Goal: Navigation & Orientation: Understand site structure

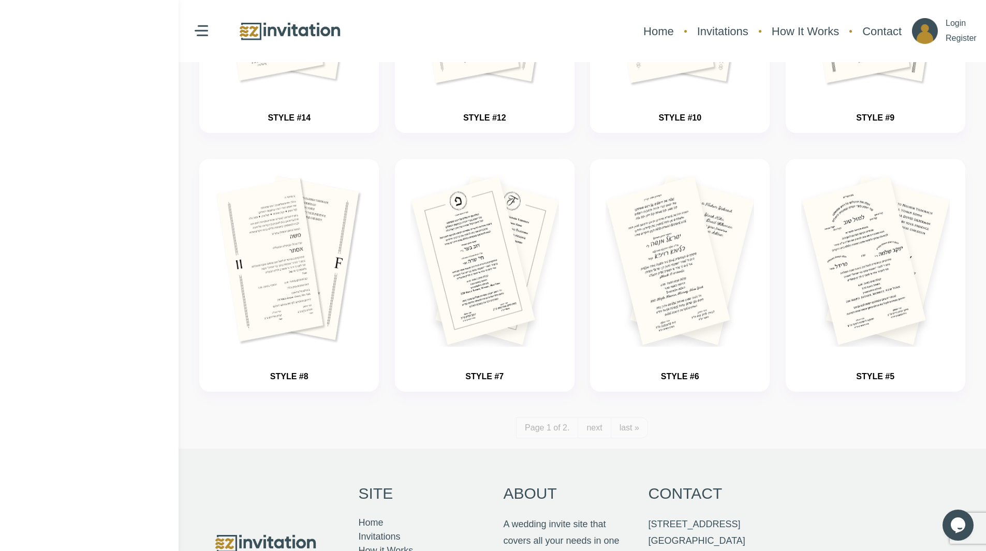
scroll to position [1139, 0]
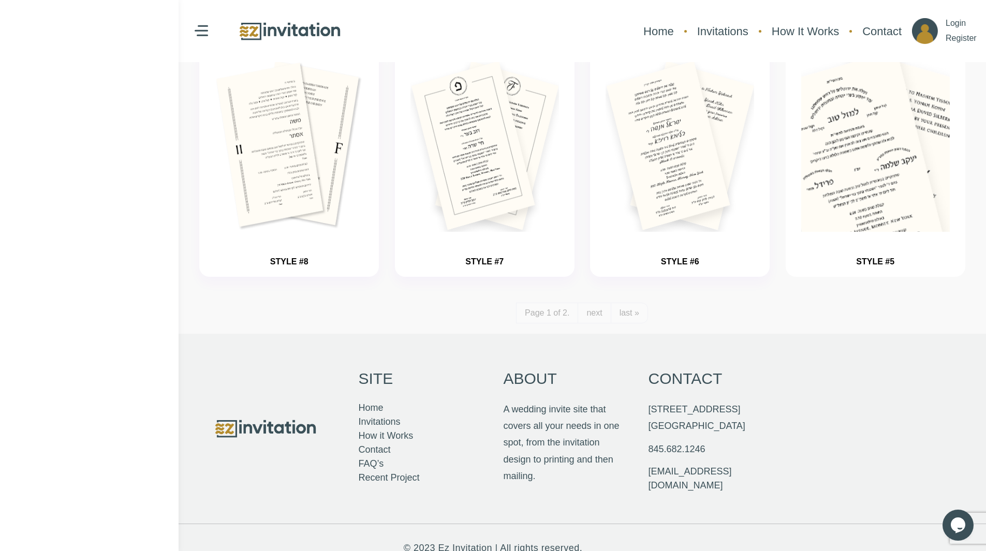
click at [867, 161] on img "button" at bounding box center [875, 176] width 223 height 259
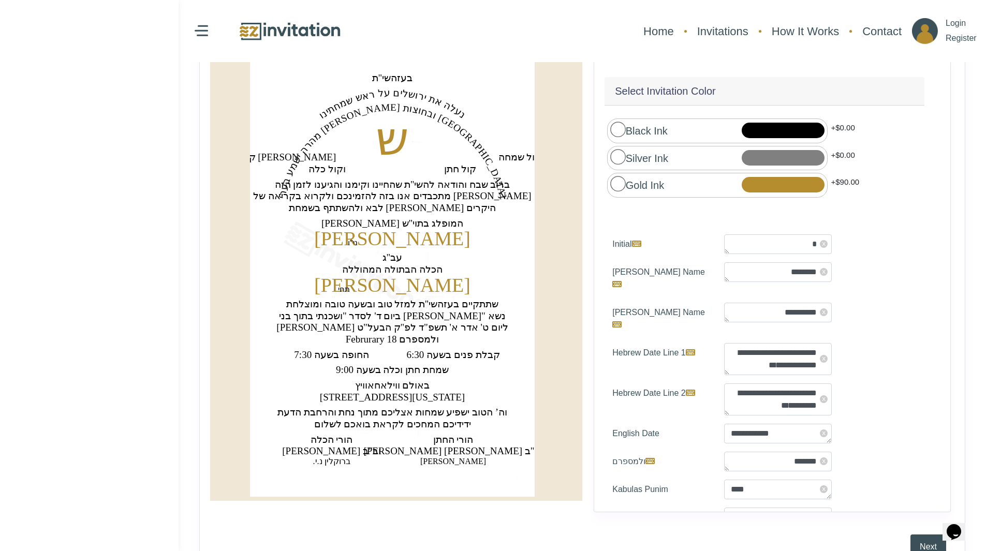
scroll to position [104, 0]
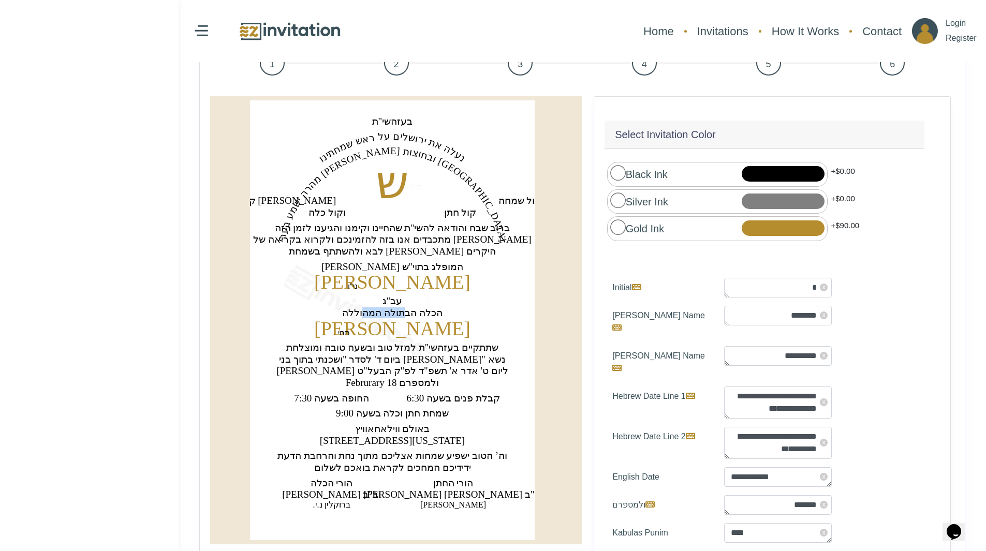
drag, startPoint x: 401, startPoint y: 313, endPoint x: 369, endPoint y: 312, distance: 32.7
click at [369, 312] on text "‏הכלה הבתולה המהוללה‏" at bounding box center [392, 313] width 100 height 11
click at [391, 282] on text "‏משה מאיר‏" at bounding box center [392, 282] width 156 height 22
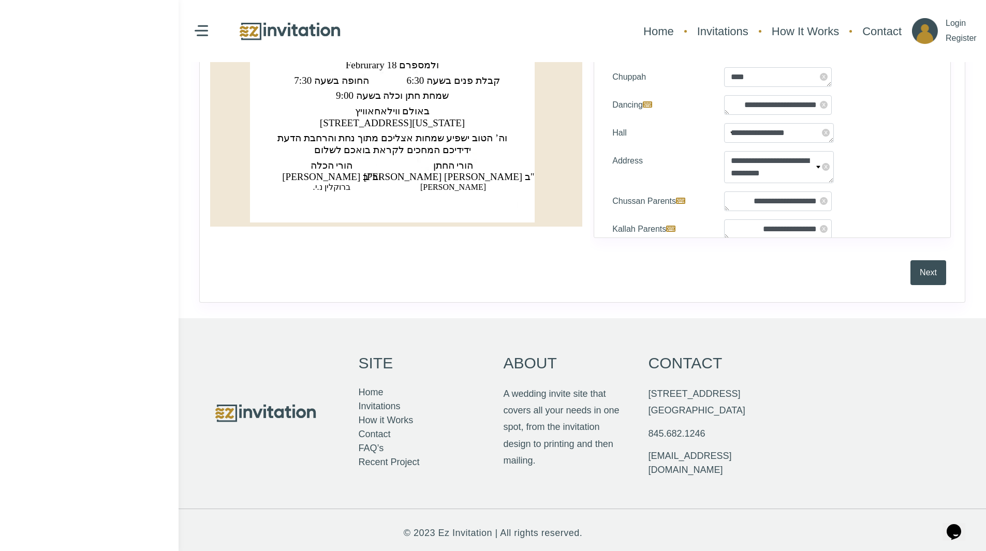
scroll to position [427, 0]
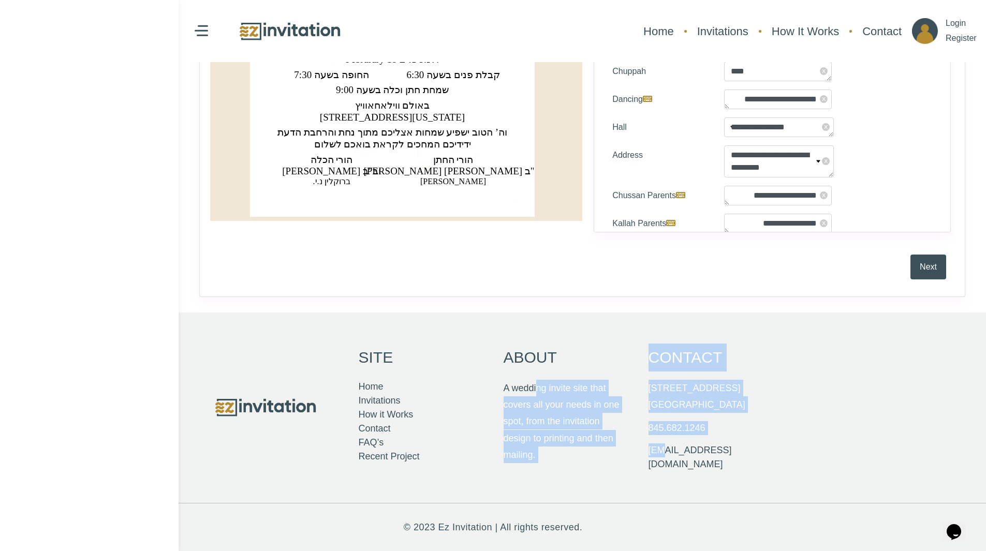
drag, startPoint x: 541, startPoint y: 392, endPoint x: 662, endPoint y: 474, distance: 145.8
click at [662, 474] on div "Site Home Invitations How it Works Contact FAQ’s Recent Project About A wedding…" at bounding box center [493, 408] width 621 height 191
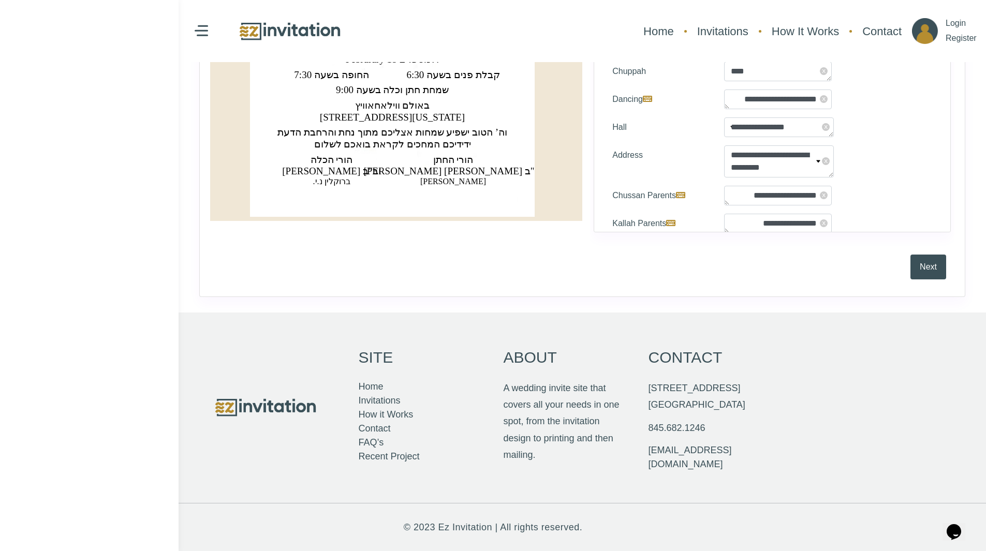
click at [489, 435] on div "Site Home Invitations How it Works Contact FAQ’s Recent Project" at bounding box center [421, 403] width 145 height 141
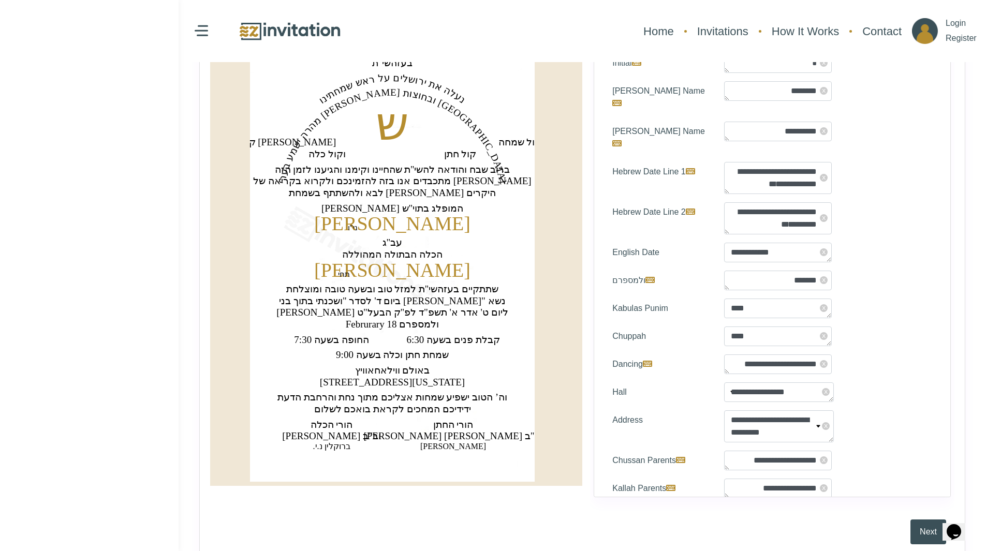
scroll to position [0, 0]
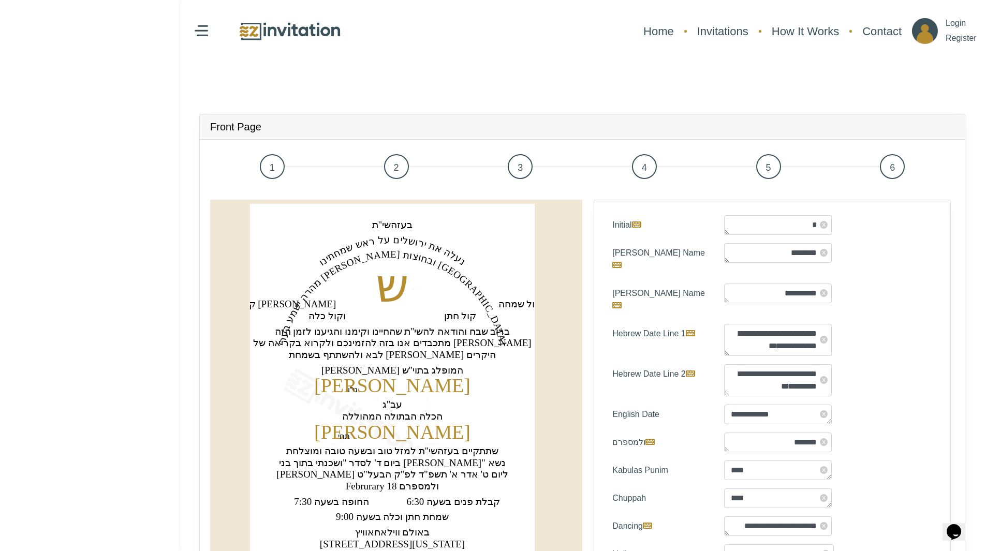
click at [263, 33] on img at bounding box center [290, 31] width 104 height 22
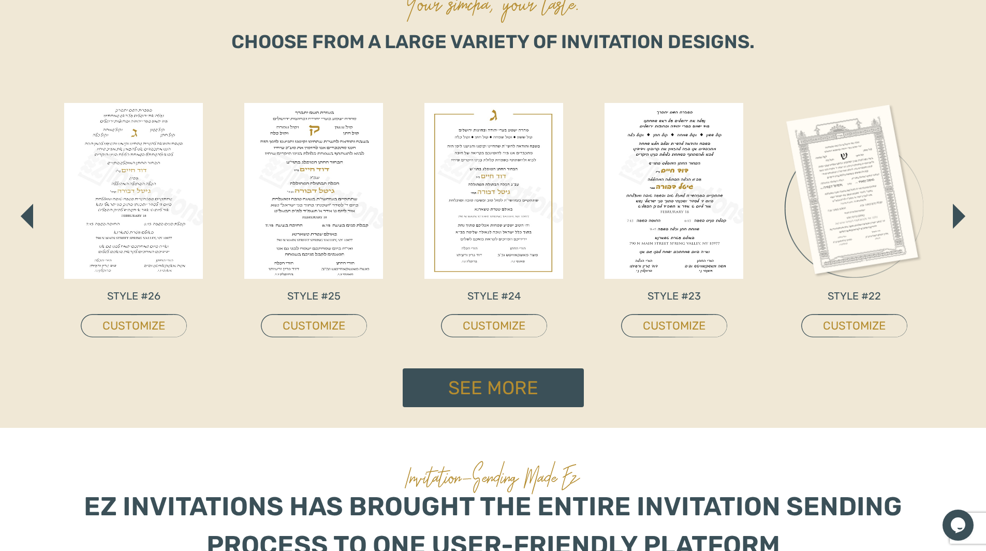
scroll to position [621, 0]
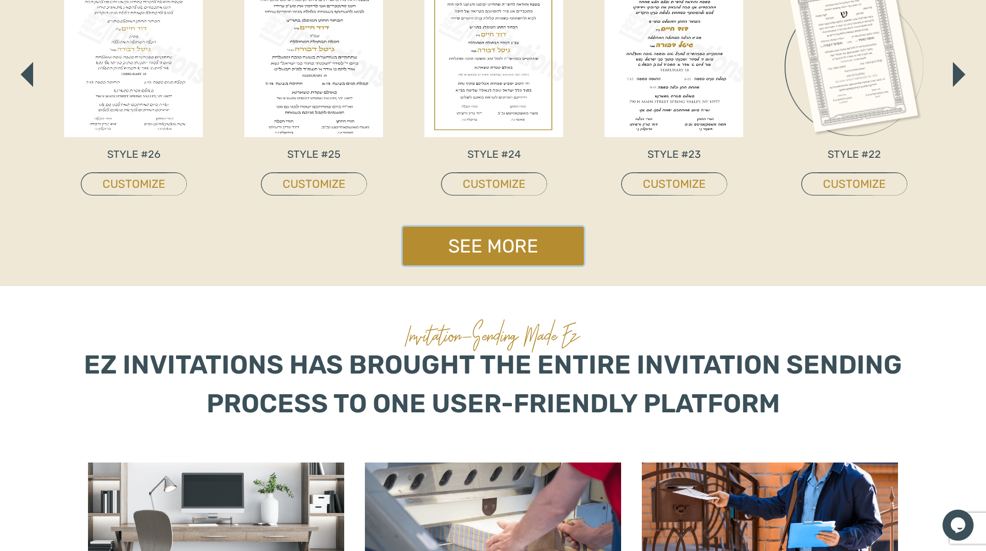
click at [470, 248] on link "See More" at bounding box center [493, 246] width 181 height 39
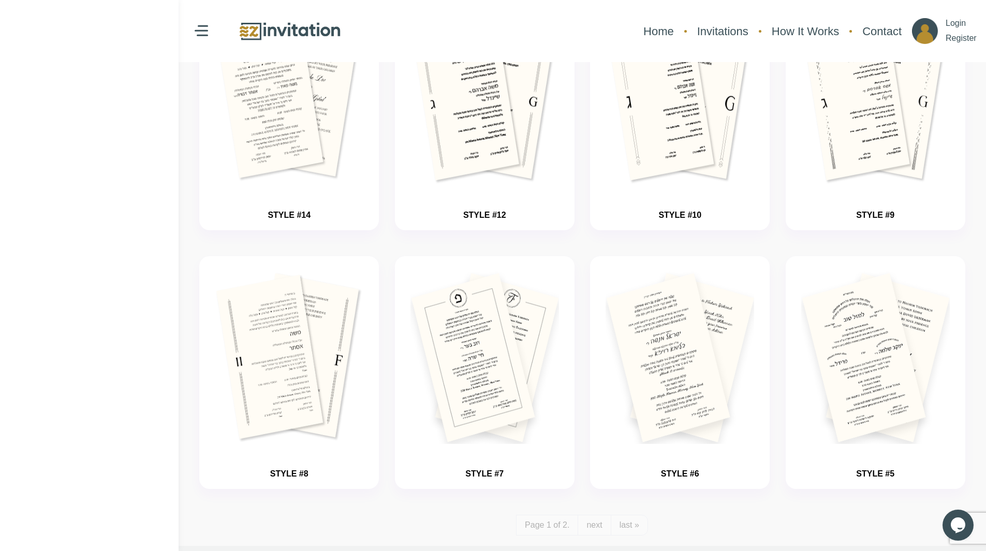
scroll to position [1160, 0]
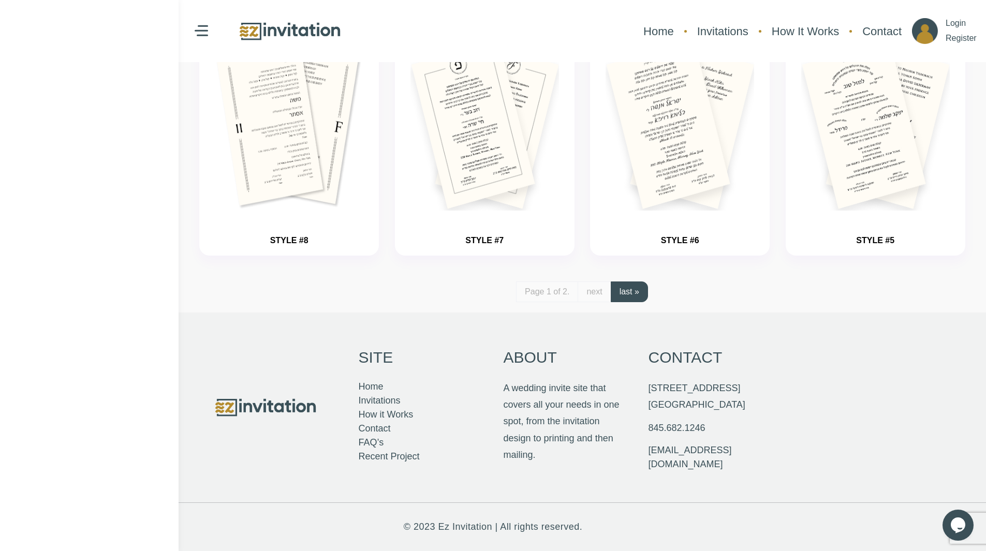
click at [626, 296] on link "last »" at bounding box center [629, 292] width 37 height 21
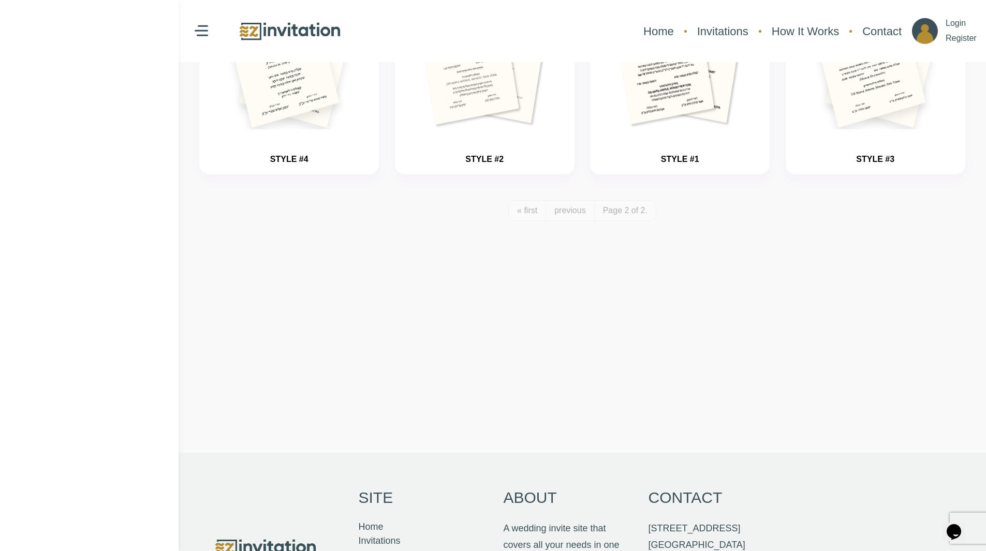
scroll to position [191, 0]
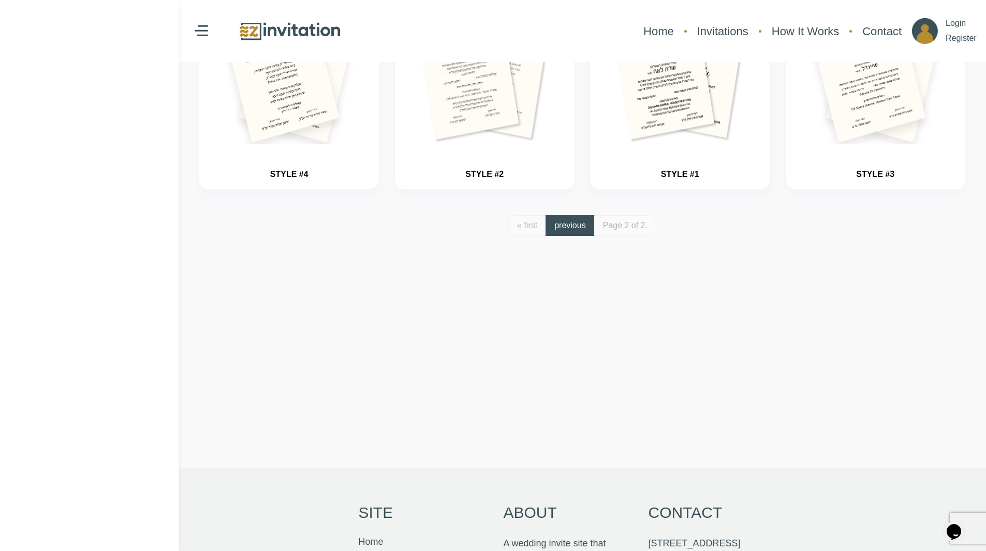
click at [572, 226] on link "previous" at bounding box center [570, 225] width 49 height 21
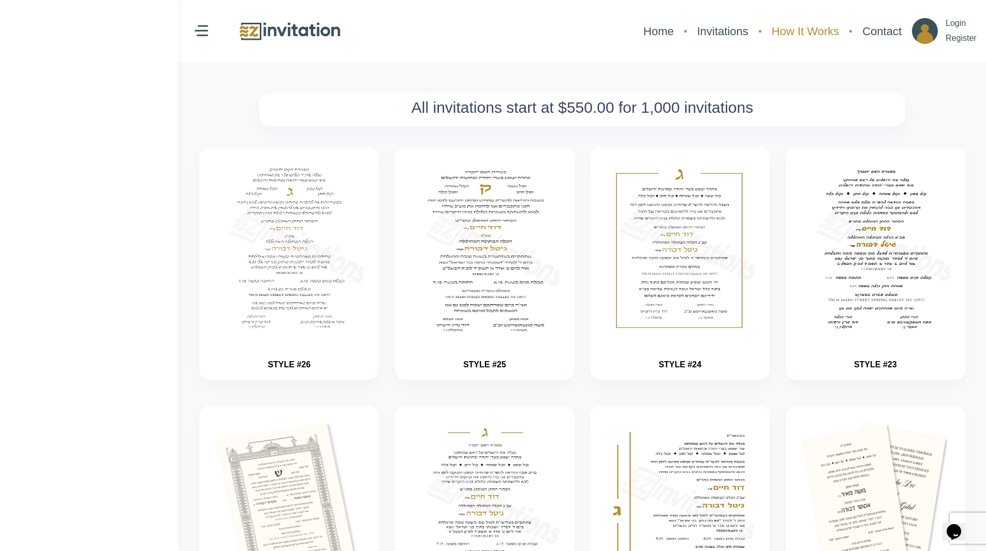
click at [767, 26] on link "How It Works" at bounding box center [806, 31] width 78 height 27
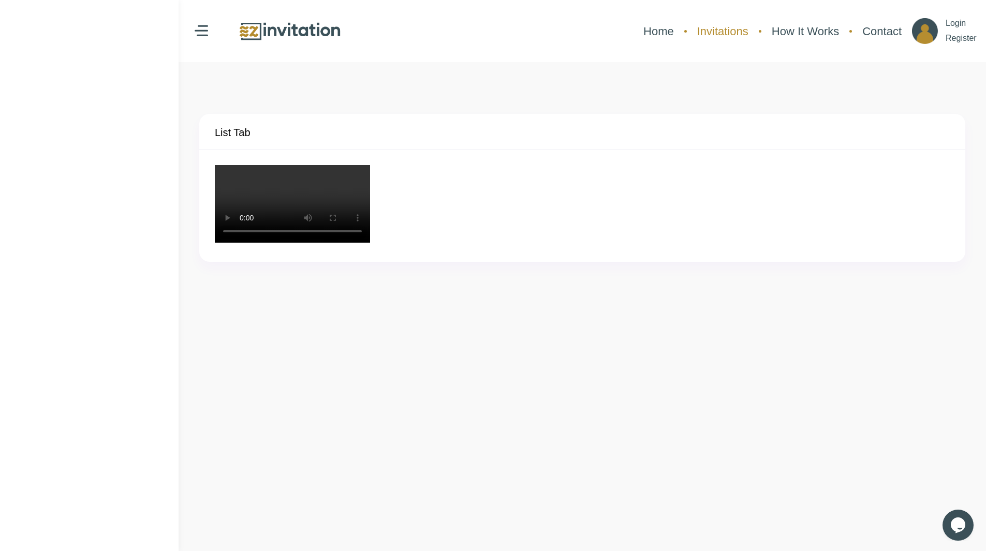
click at [692, 23] on link "Invitations" at bounding box center [723, 31] width 62 height 27
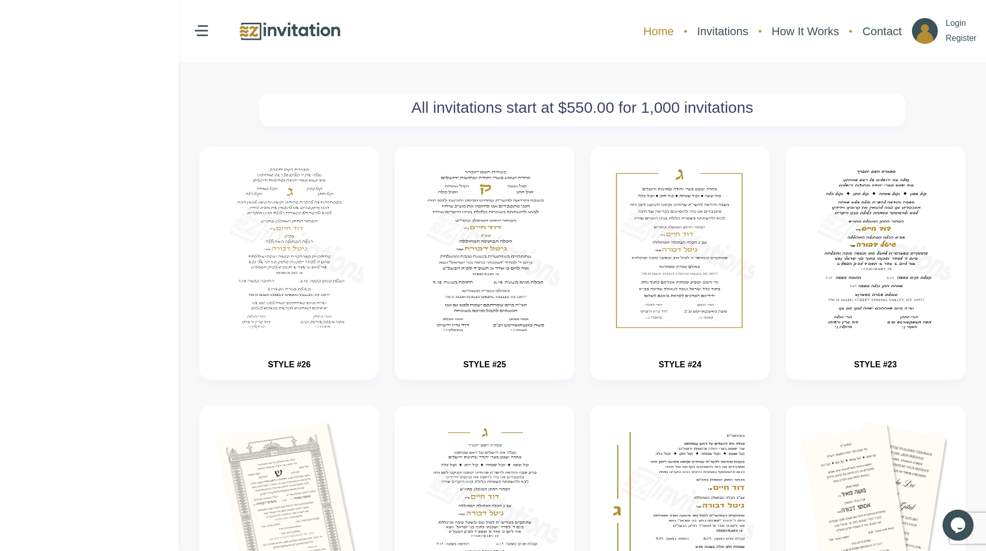
click at [638, 37] on link "Home" at bounding box center [658, 31] width 41 height 27
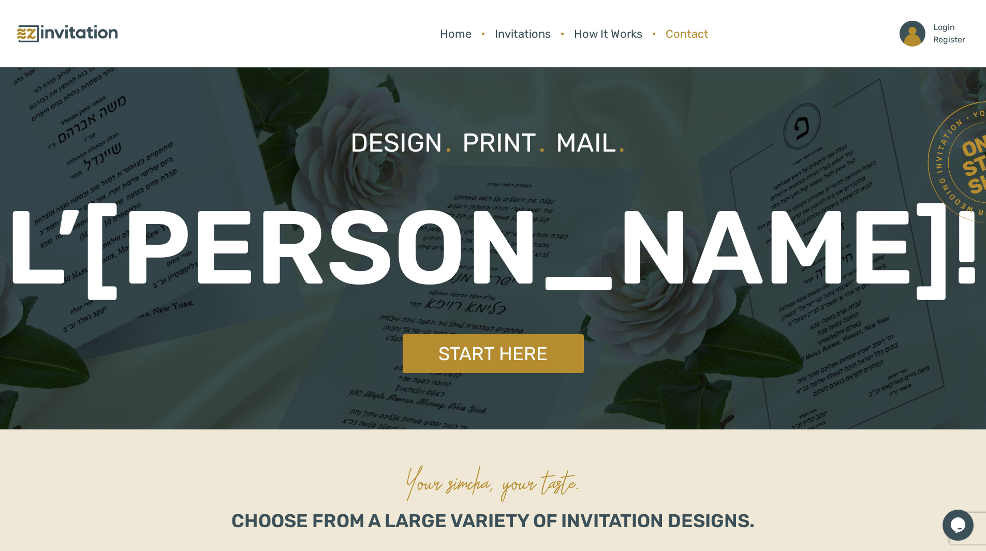
click at [688, 41] on link "Contact" at bounding box center [687, 33] width 53 height 27
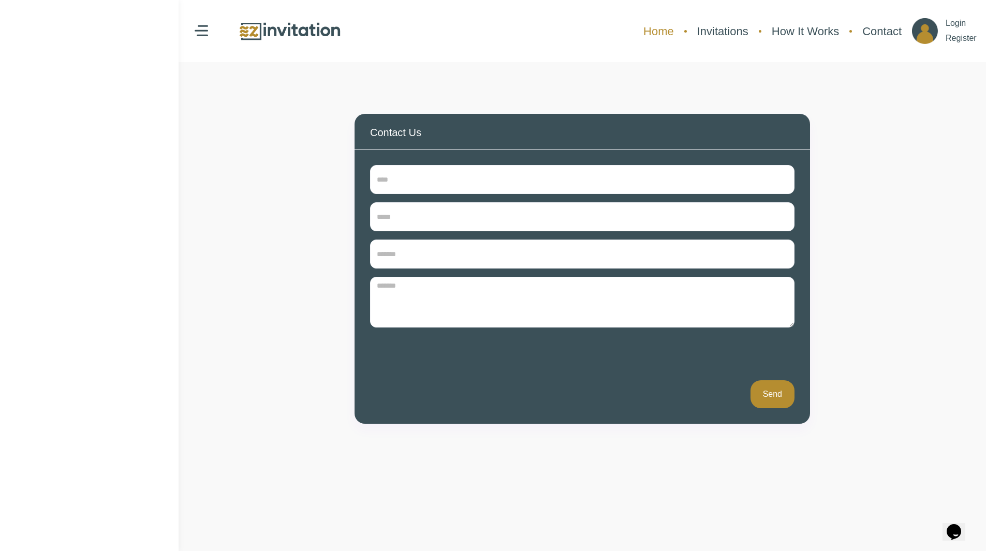
click at [638, 33] on link "Home" at bounding box center [658, 31] width 41 height 27
